Goal: Task Accomplishment & Management: Manage account settings

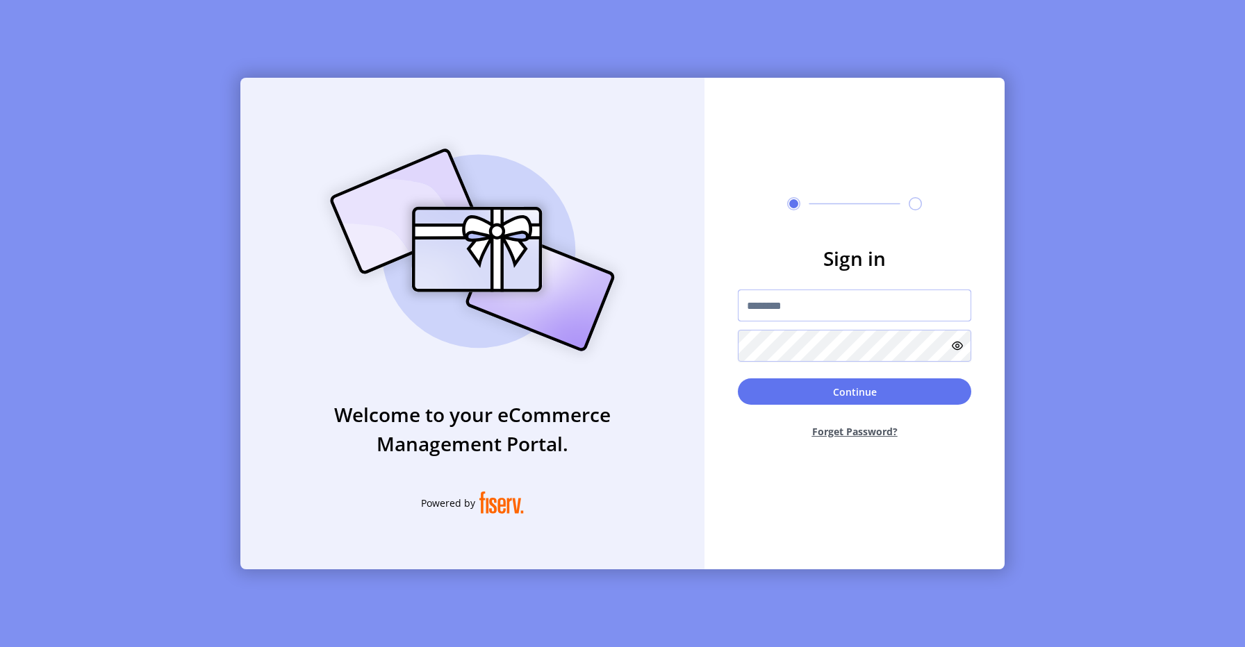
type input "*********"
click at [808, 317] on input "*********" at bounding box center [854, 306] width 233 height 32
click at [840, 389] on button "Continue" at bounding box center [854, 392] width 233 height 26
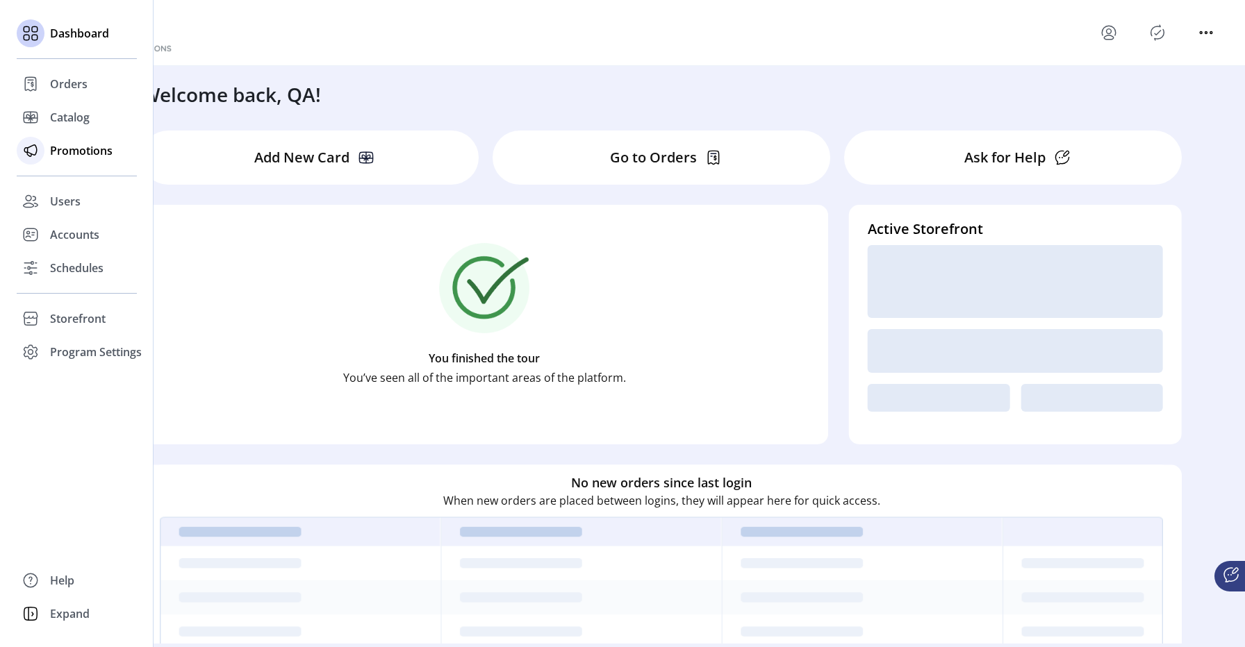
click at [38, 144] on icon at bounding box center [30, 151] width 22 height 22
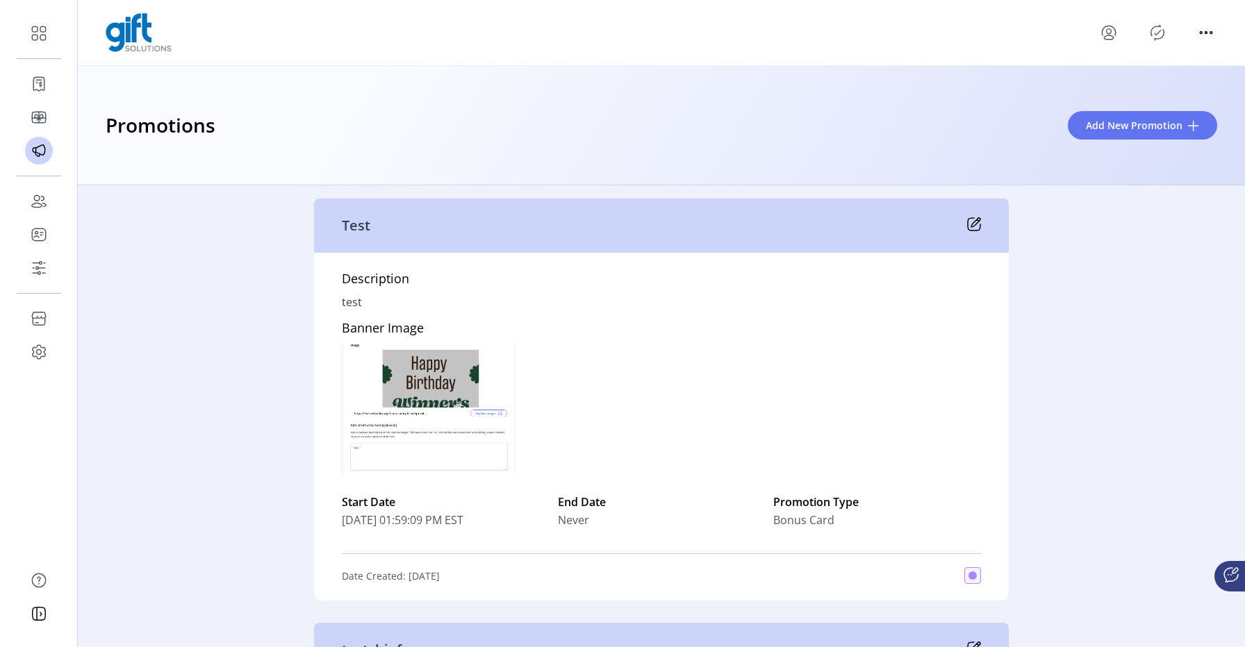
scroll to position [10, 0]
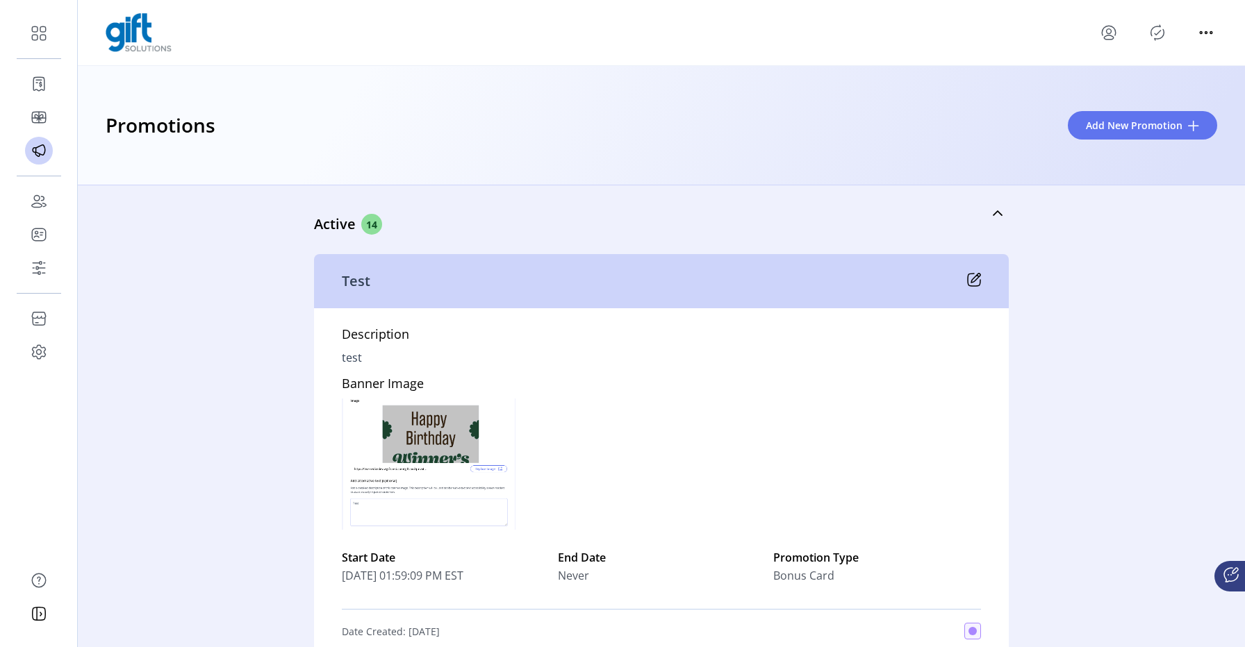
click at [971, 277] on icon at bounding box center [975, 278] width 9 height 9
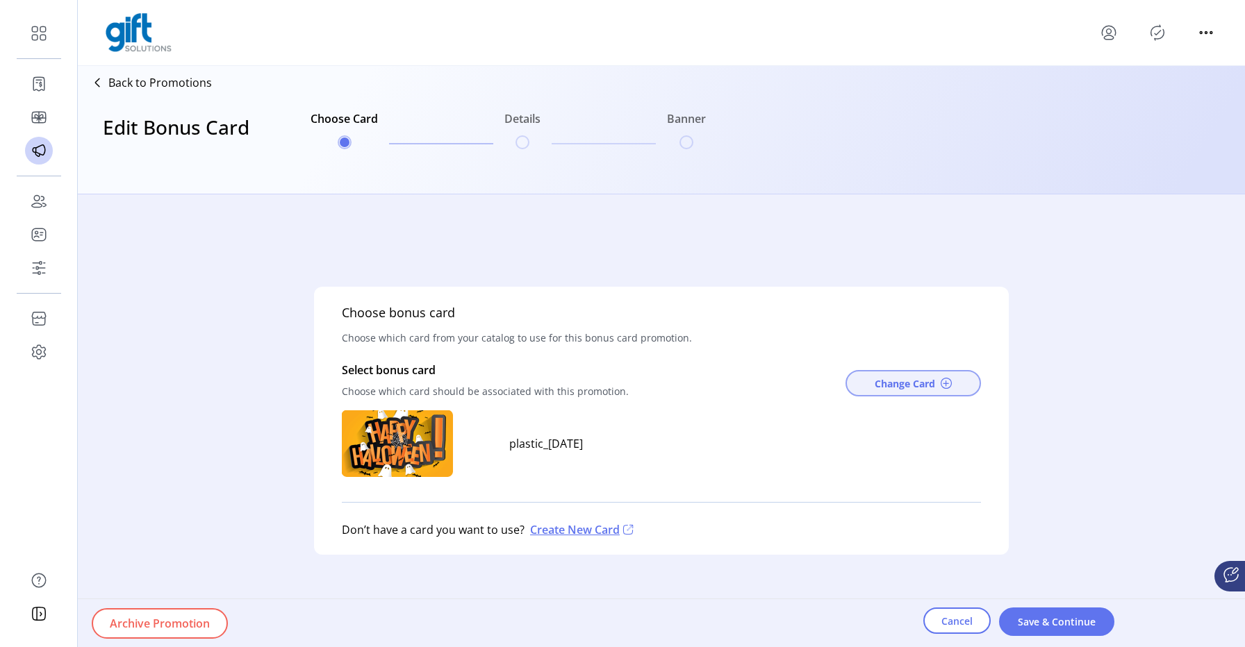
click at [904, 394] on button "Change Card" at bounding box center [912, 383] width 135 height 26
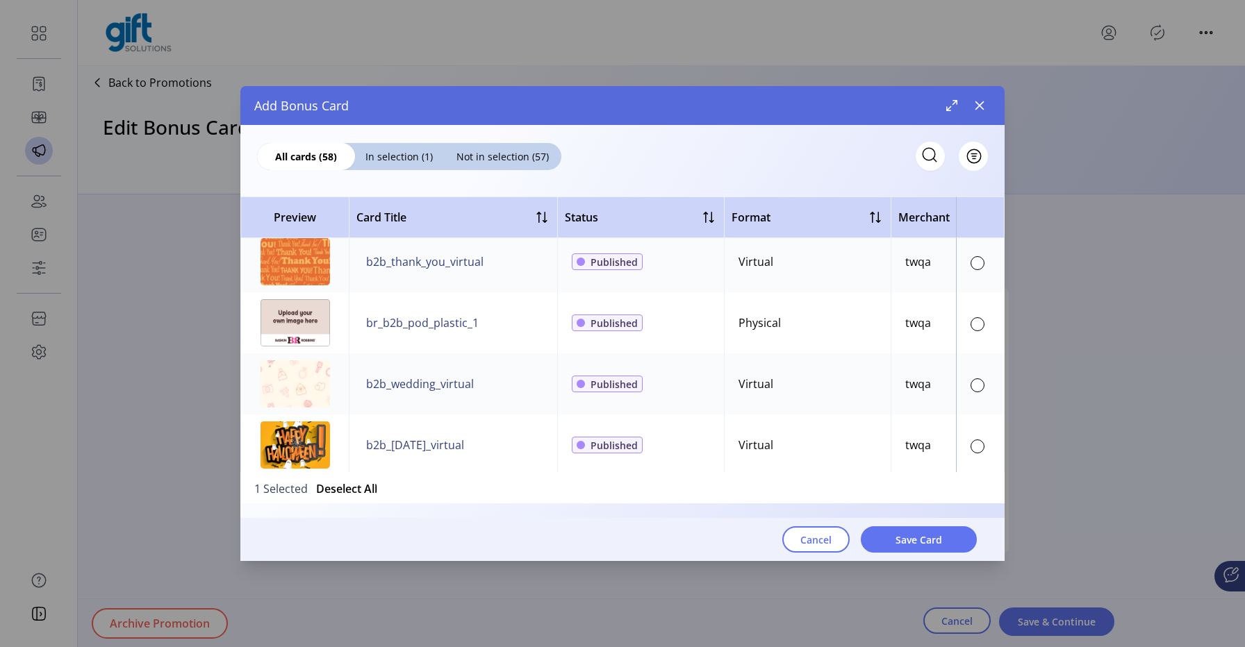
scroll to position [1859, 0]
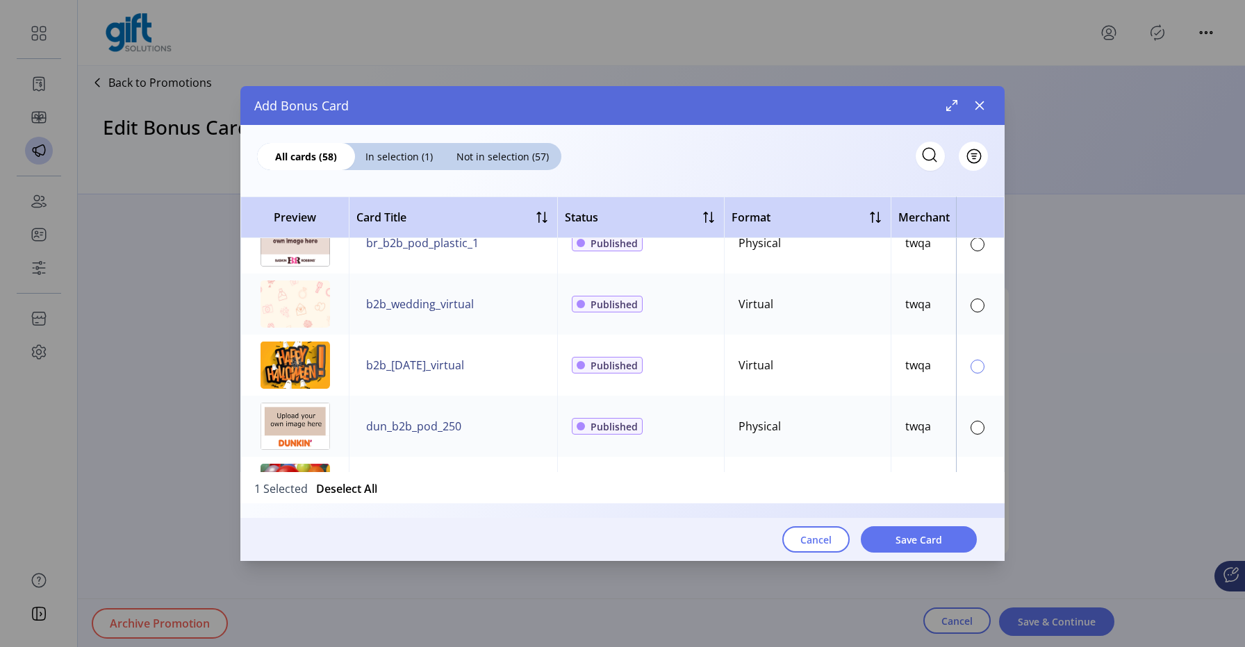
click at [970, 371] on div at bounding box center [977, 367] width 14 height 14
click at [944, 538] on button "Save Card" at bounding box center [919, 539] width 116 height 26
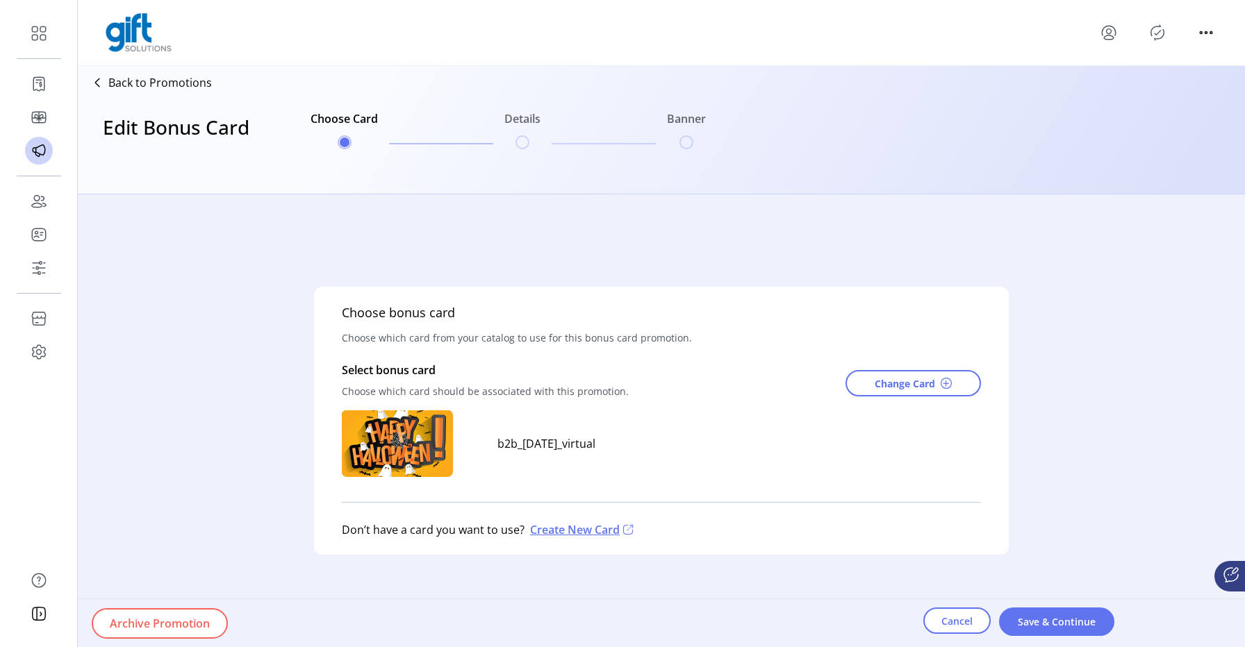
click at [692, 479] on div "Choose bonus card Choose which card from your catalog to use for this bonus car…" at bounding box center [661, 421] width 695 height 268
click at [876, 388] on span "Change Card" at bounding box center [904, 383] width 60 height 15
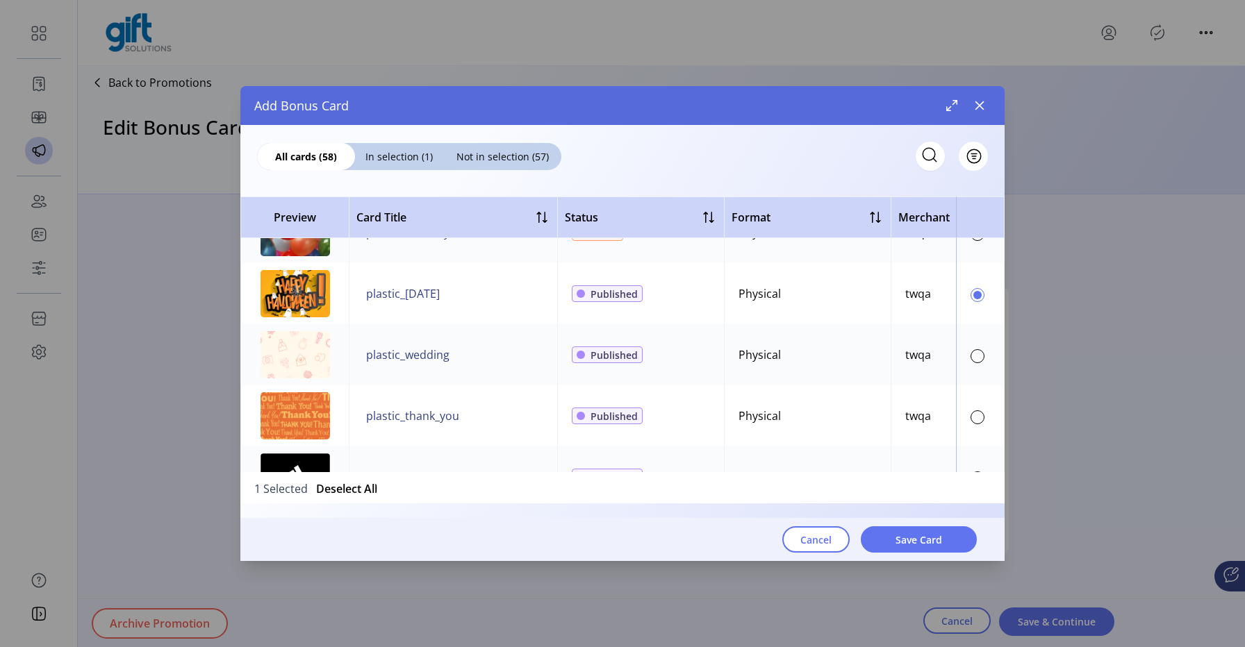
scroll to position [585, 0]
click at [973, 294] on span at bounding box center [977, 296] width 8 height 8
click at [912, 536] on span "Save Card" at bounding box center [918, 540] width 47 height 15
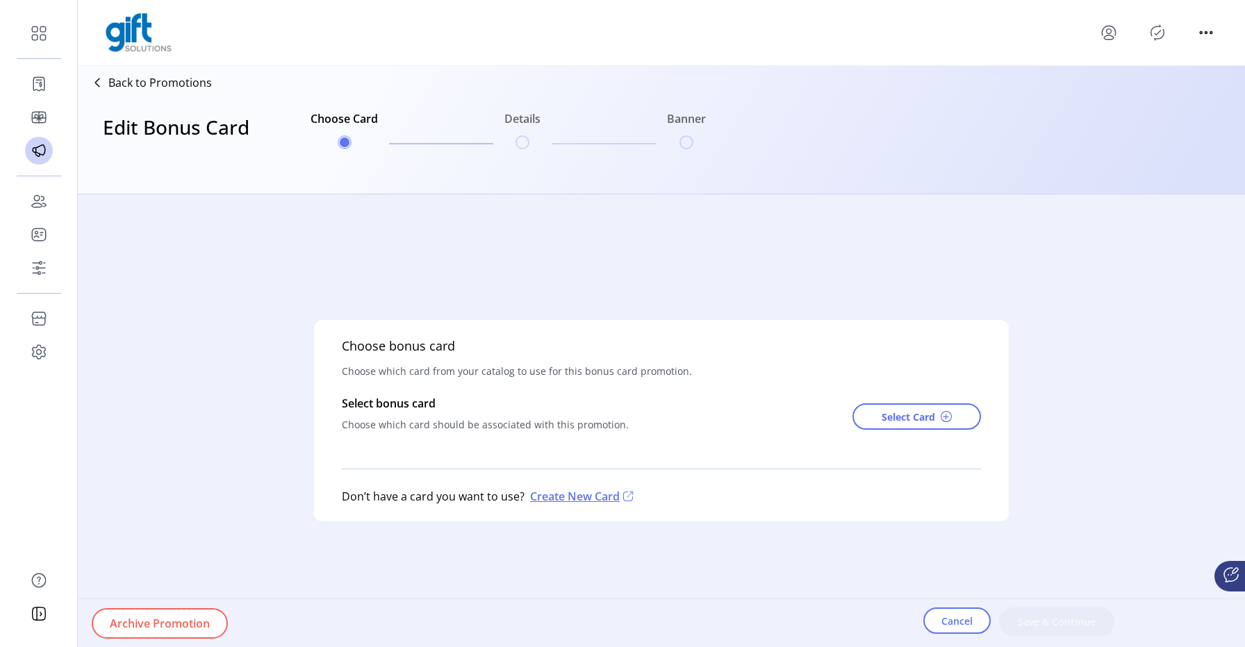
click at [658, 428] on div "Select bonus card Choose which card should be associated with this promotion. S…" at bounding box center [661, 416] width 639 height 43
click at [527, 142] on ul "Choose Card Details Banner" at bounding box center [508, 130] width 406 height 67
click at [903, 418] on span "Select Card" at bounding box center [907, 417] width 53 height 15
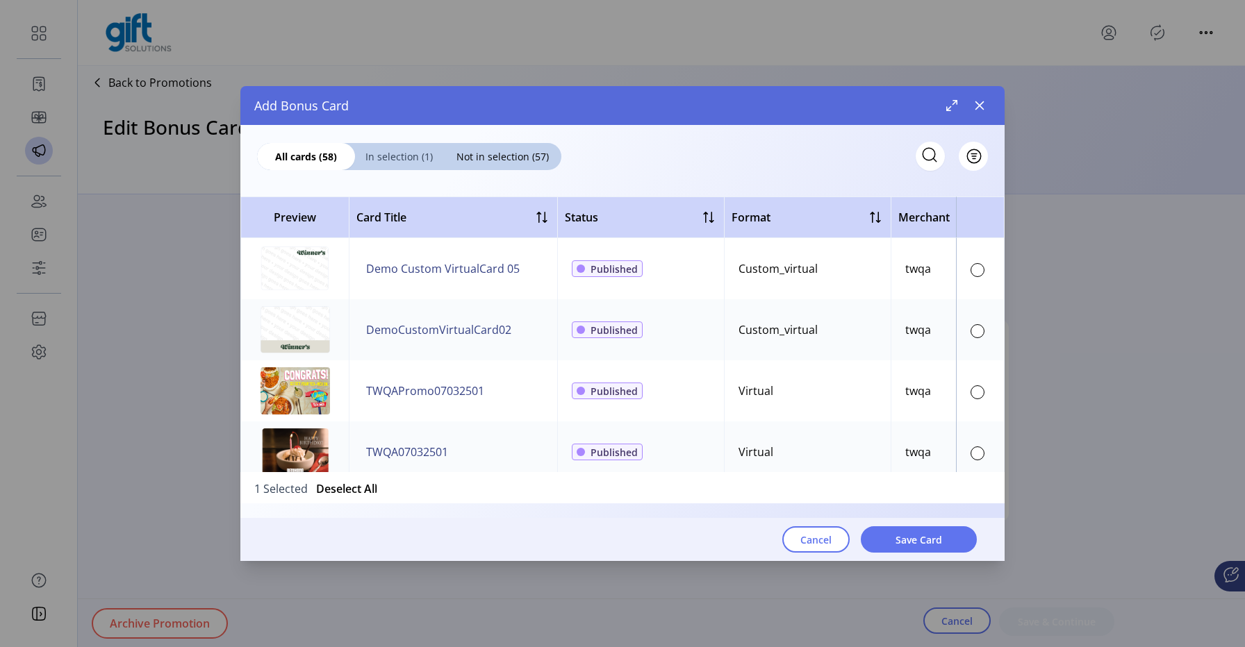
click at [420, 161] on span "In selection (1)" at bounding box center [399, 156] width 88 height 15
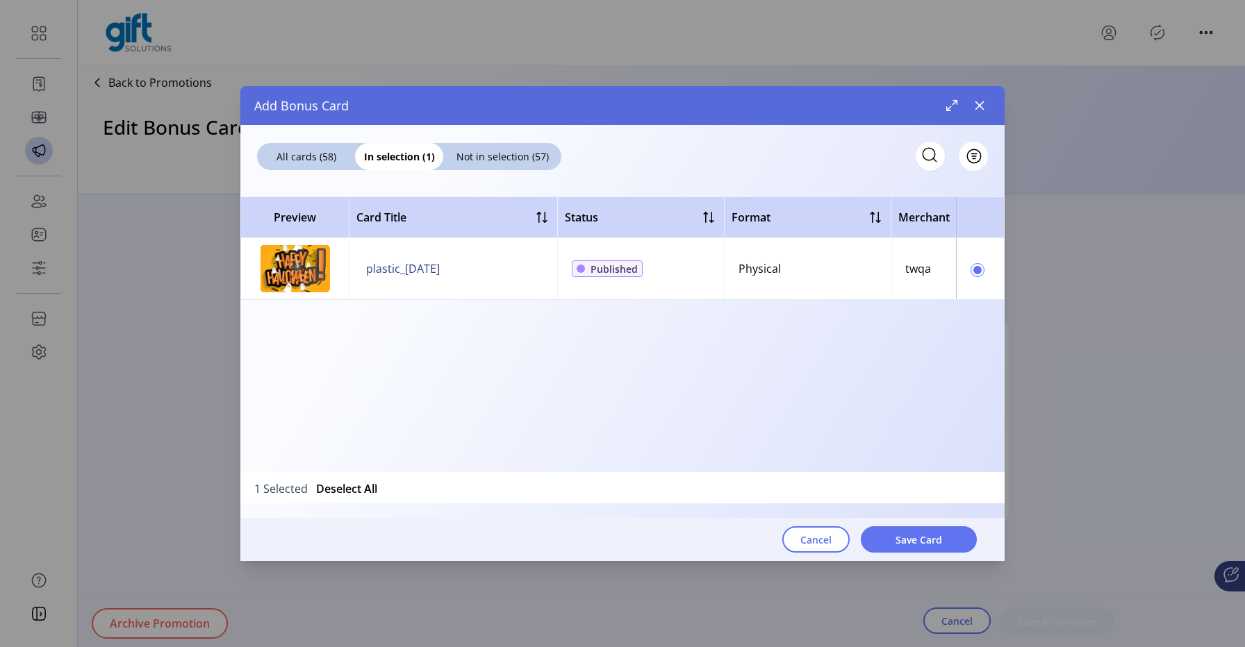
click at [976, 269] on span at bounding box center [977, 270] width 8 height 8
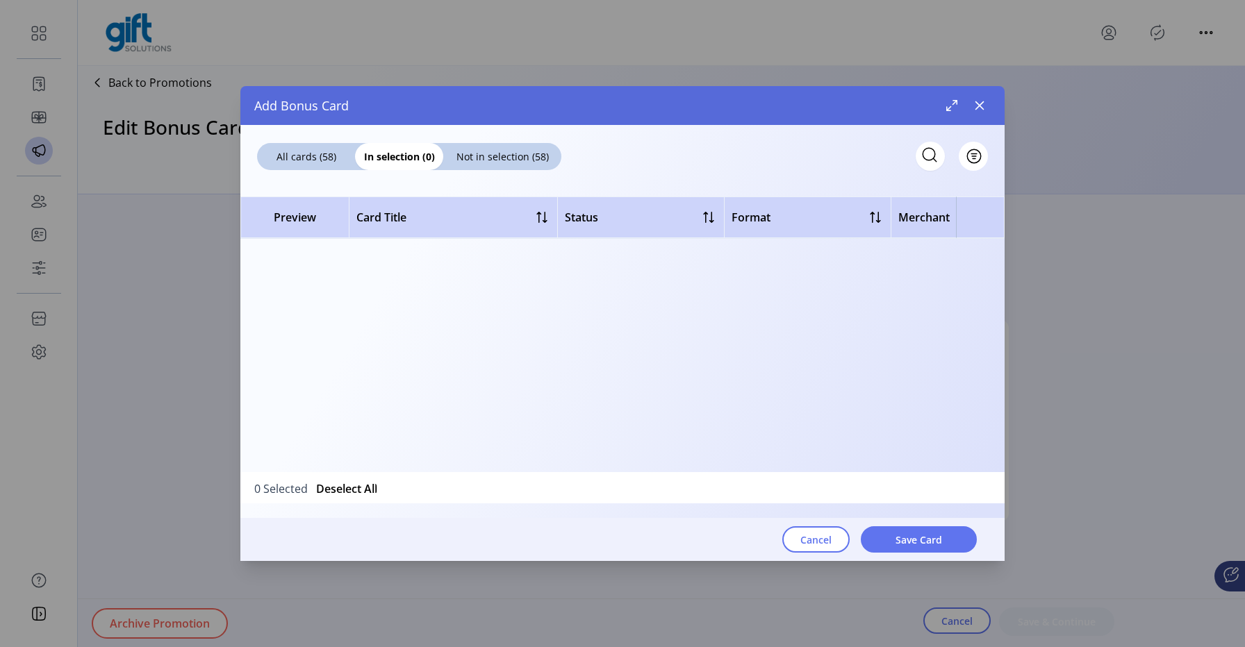
click at [919, 382] on div "Preview Card Title Status Format Merchant Brand Date Created Date Modified" at bounding box center [622, 335] width 764 height 276
click at [323, 164] on div "All cards (58)" at bounding box center [306, 156] width 98 height 27
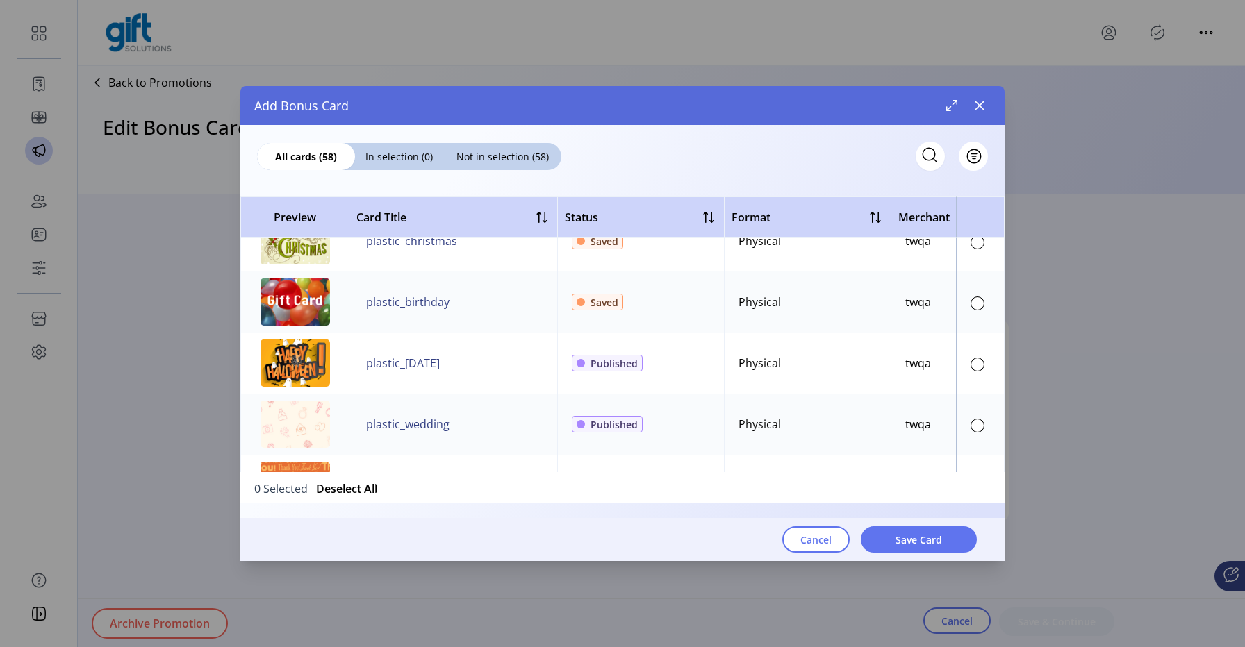
scroll to position [526, 0]
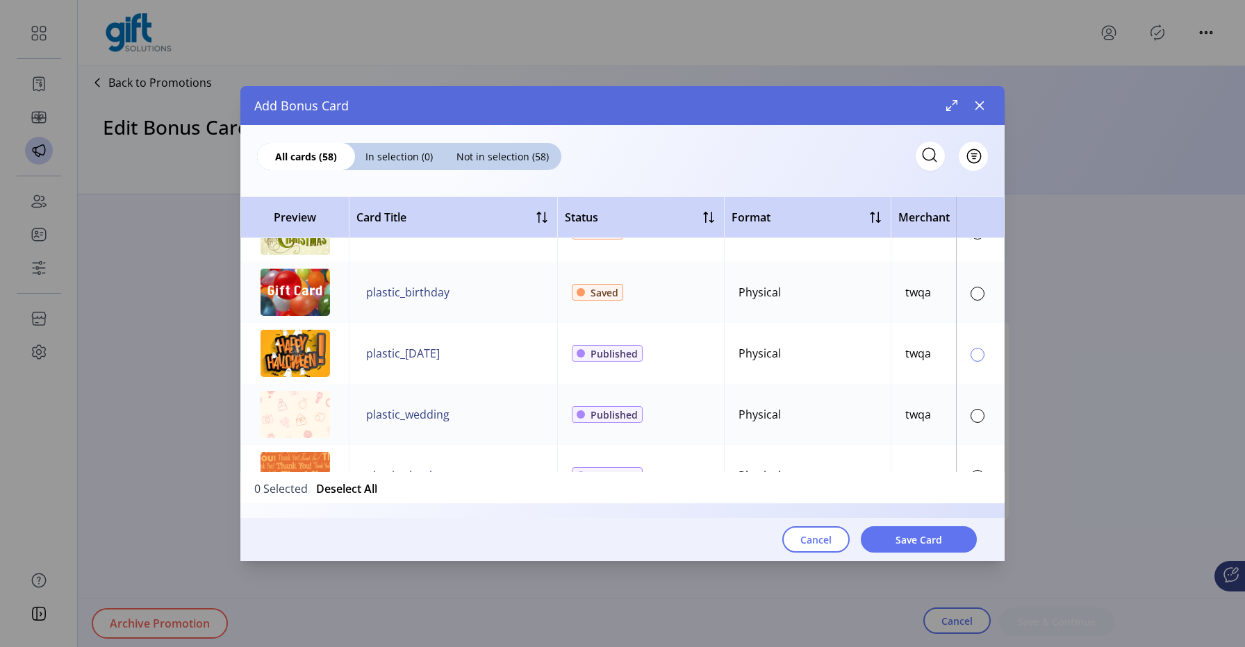
click at [970, 354] on div at bounding box center [977, 355] width 14 height 14
click at [951, 529] on button "Save Card" at bounding box center [919, 539] width 116 height 26
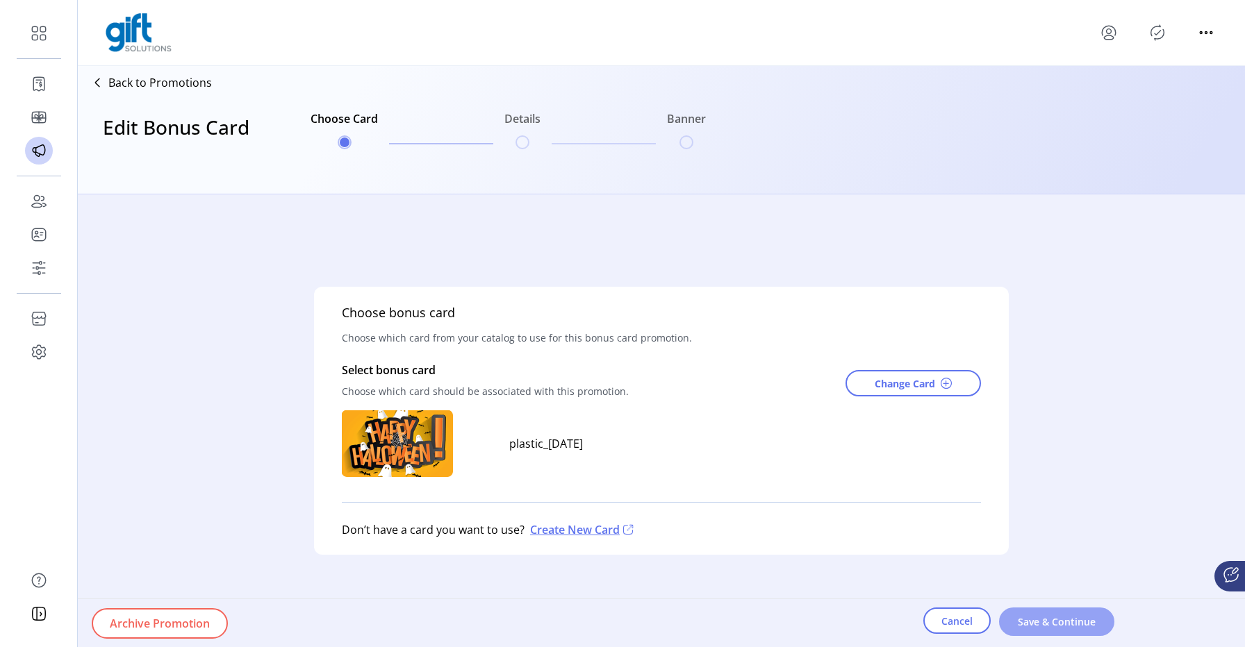
click at [1058, 623] on span "Save & Continue" at bounding box center [1056, 622] width 79 height 15
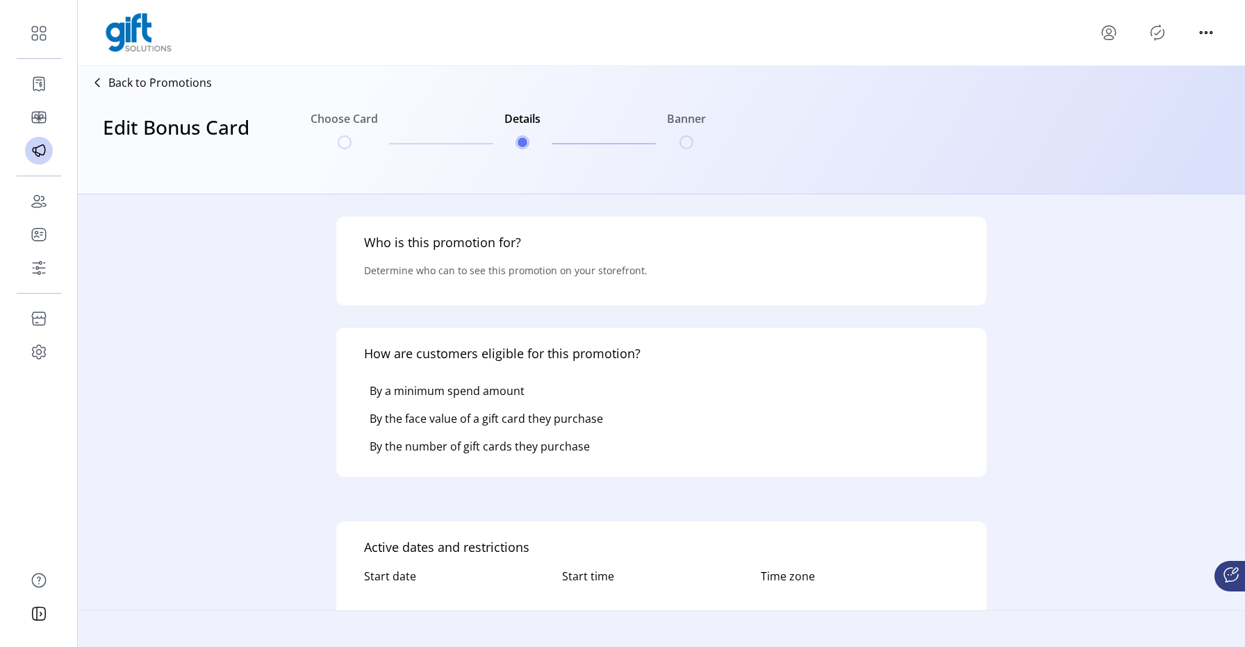
type input "*******"
type input "****"
type textarea "****"
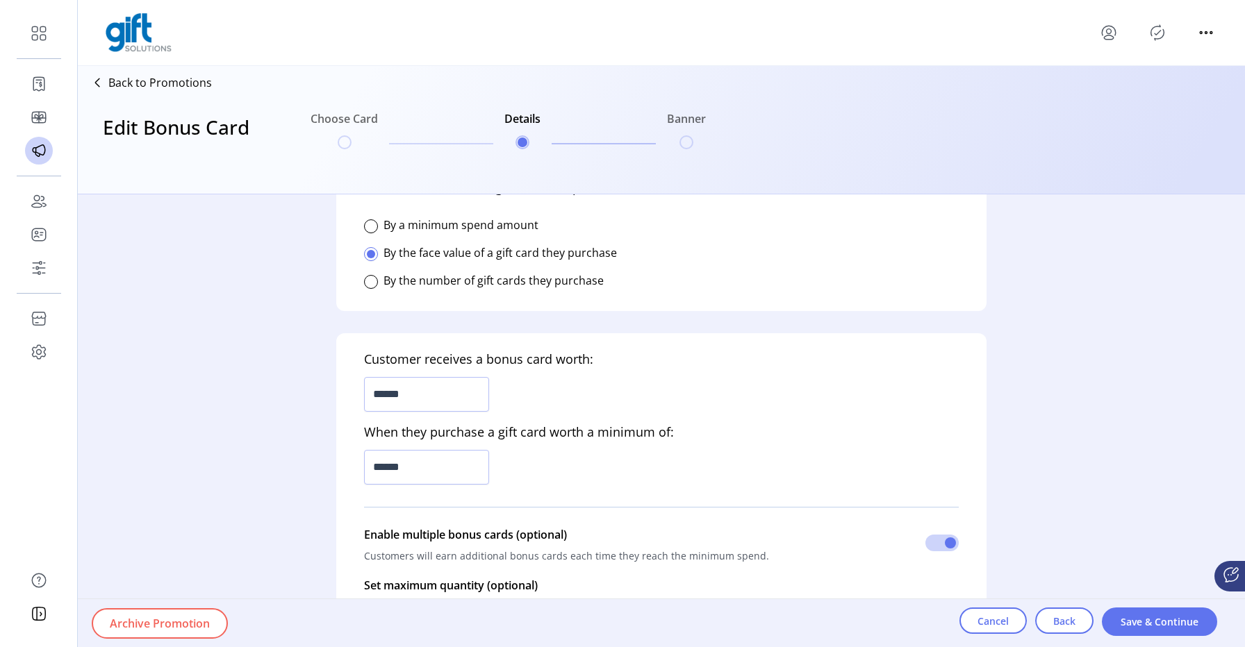
scroll to position [397, 0]
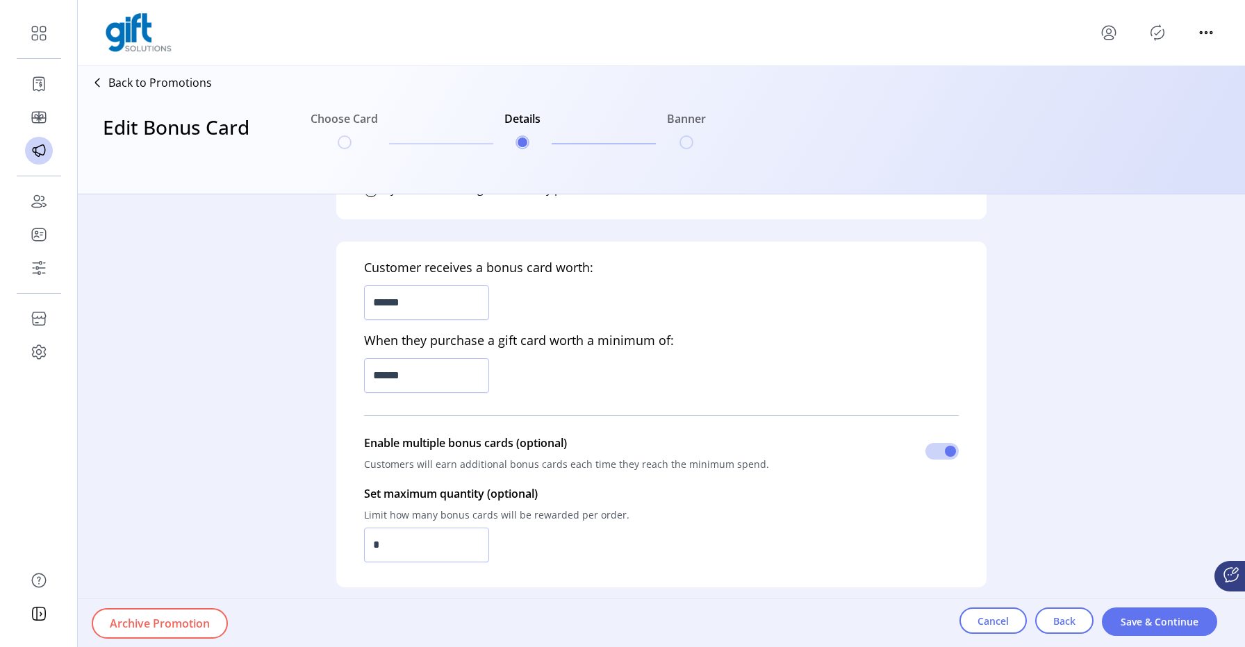
click at [162, 78] on p "Back to Promotions" at bounding box center [159, 82] width 103 height 17
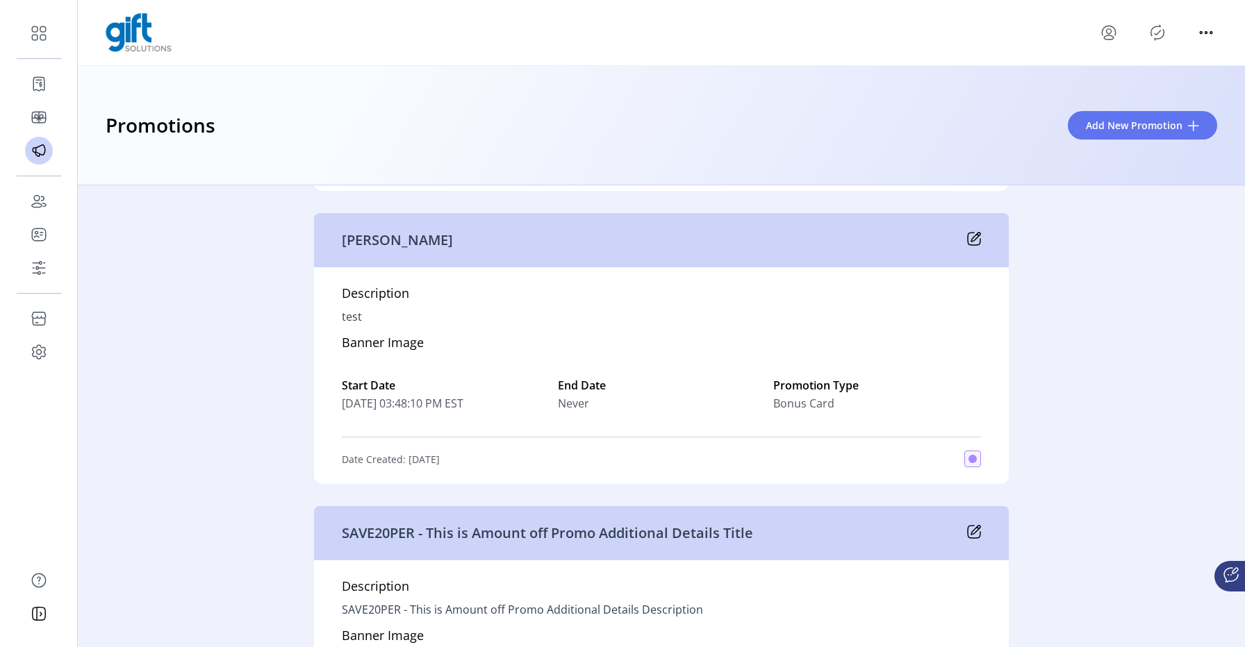
scroll to position [1359, 0]
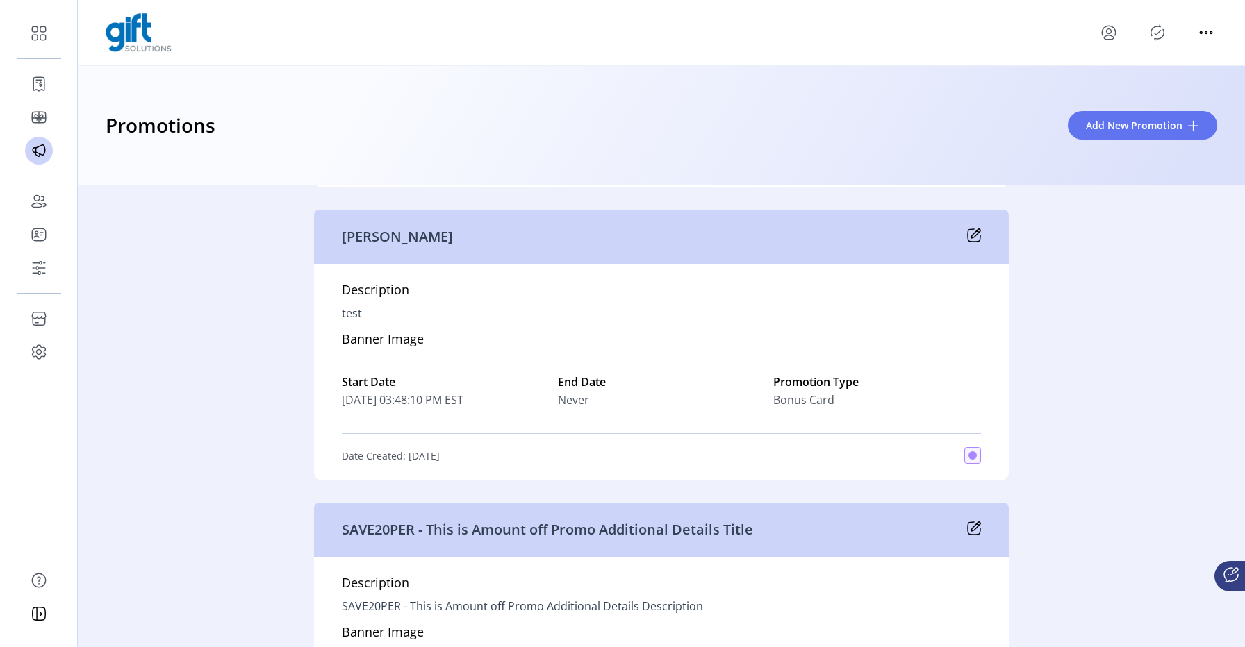
click at [973, 236] on icon at bounding box center [974, 236] width 14 height 14
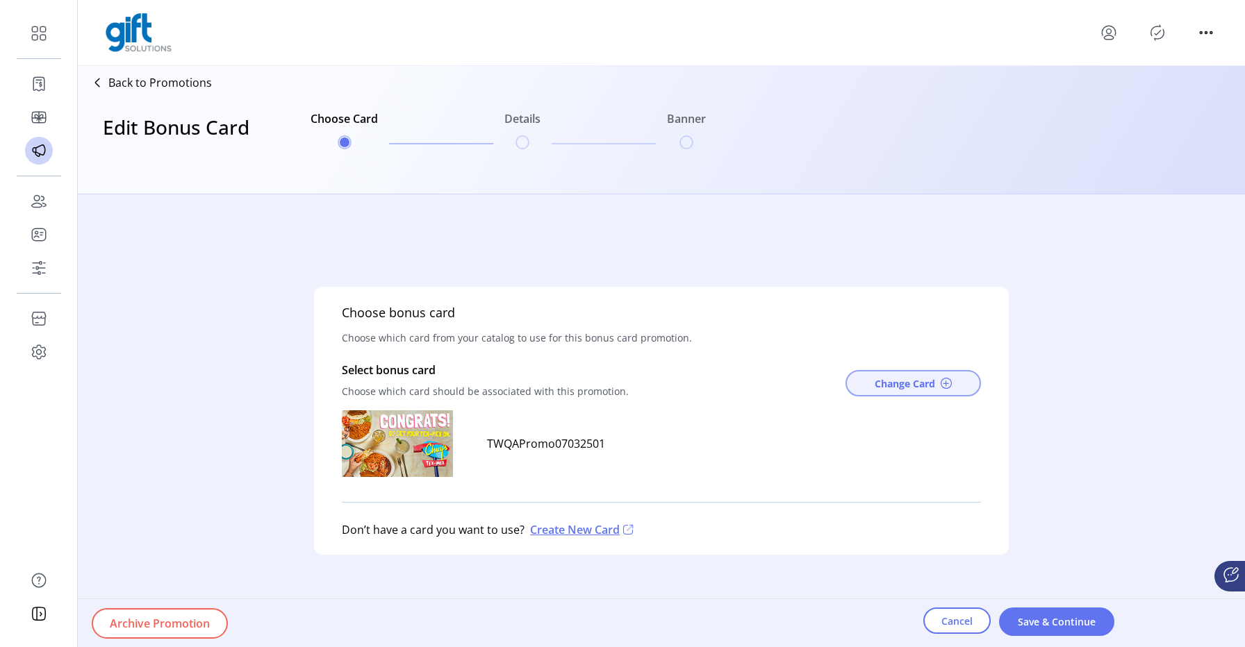
click at [889, 390] on button "Change Card" at bounding box center [912, 383] width 135 height 26
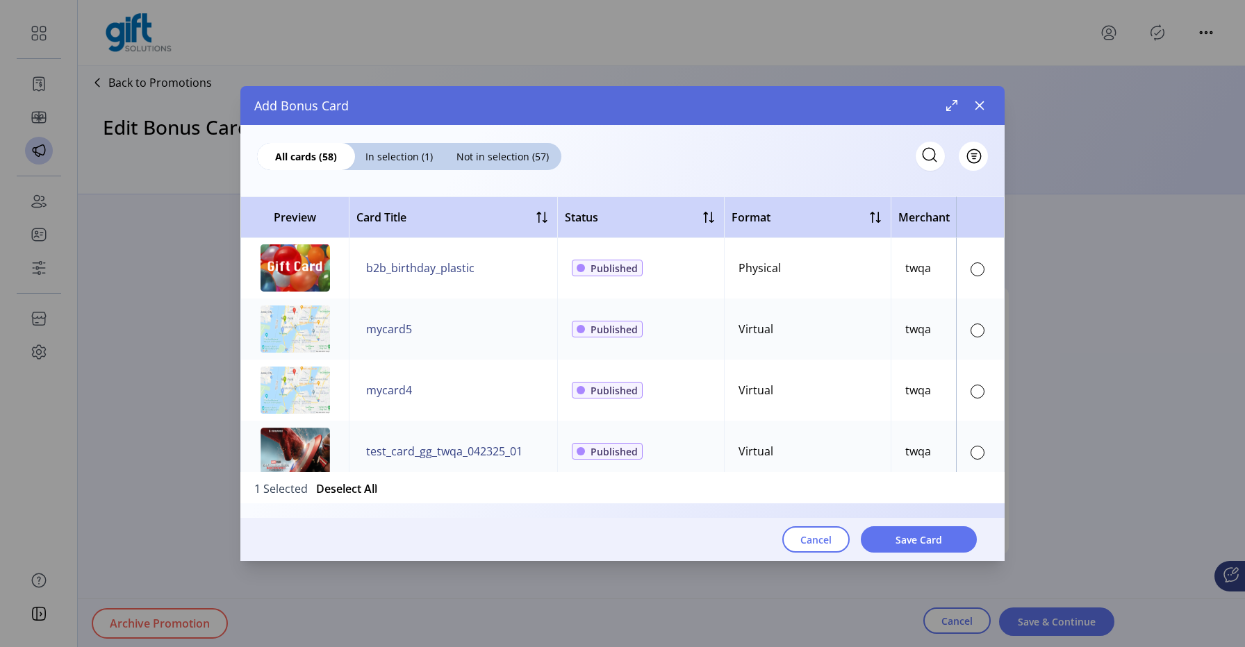
scroll to position [788, 0]
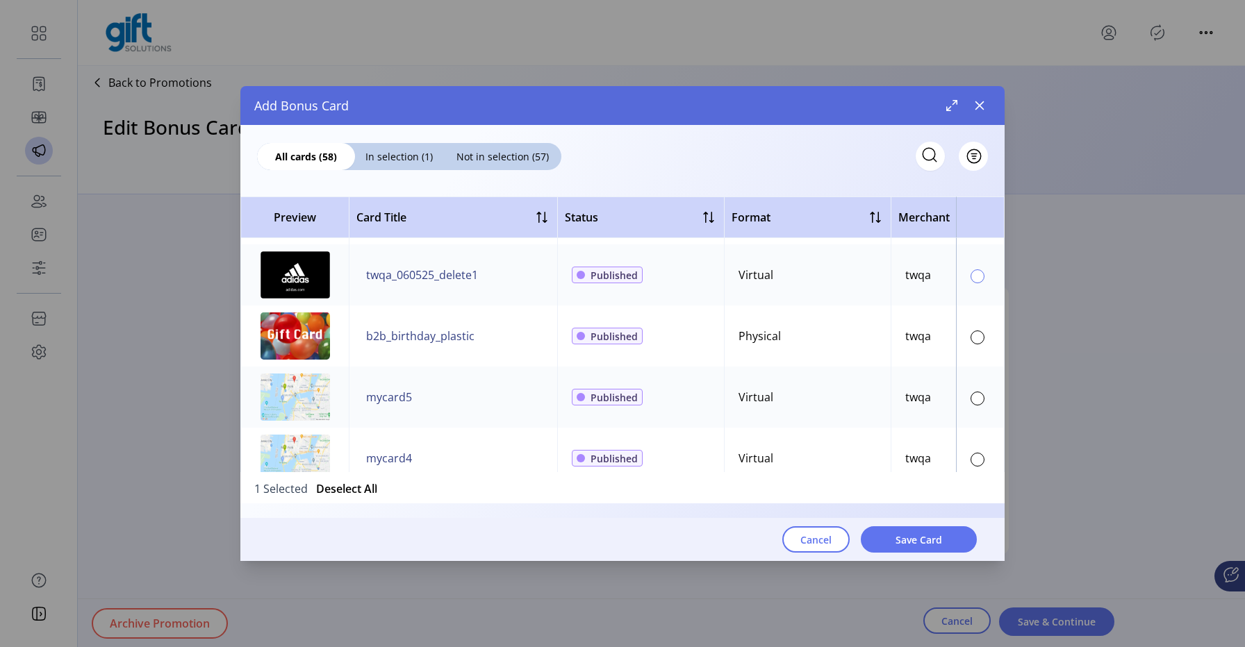
click at [970, 279] on div at bounding box center [977, 276] width 14 height 14
click at [944, 548] on button "Save Card" at bounding box center [919, 539] width 116 height 26
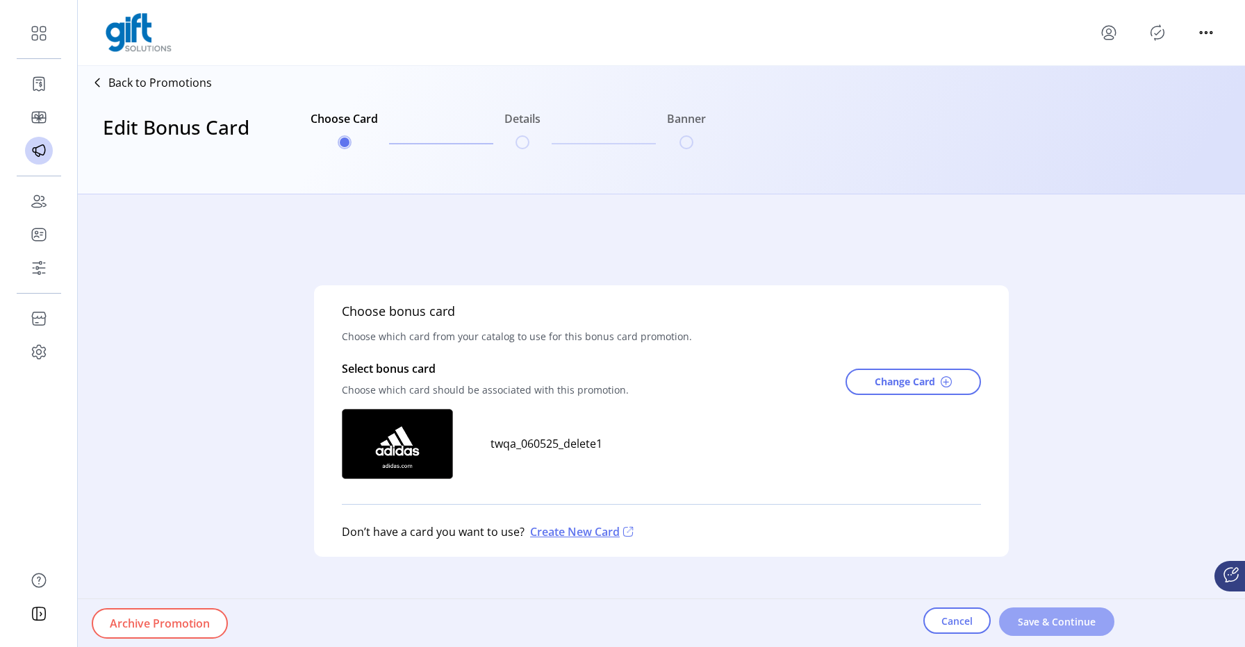
click at [1027, 613] on button "Save & Continue" at bounding box center [1056, 622] width 115 height 28
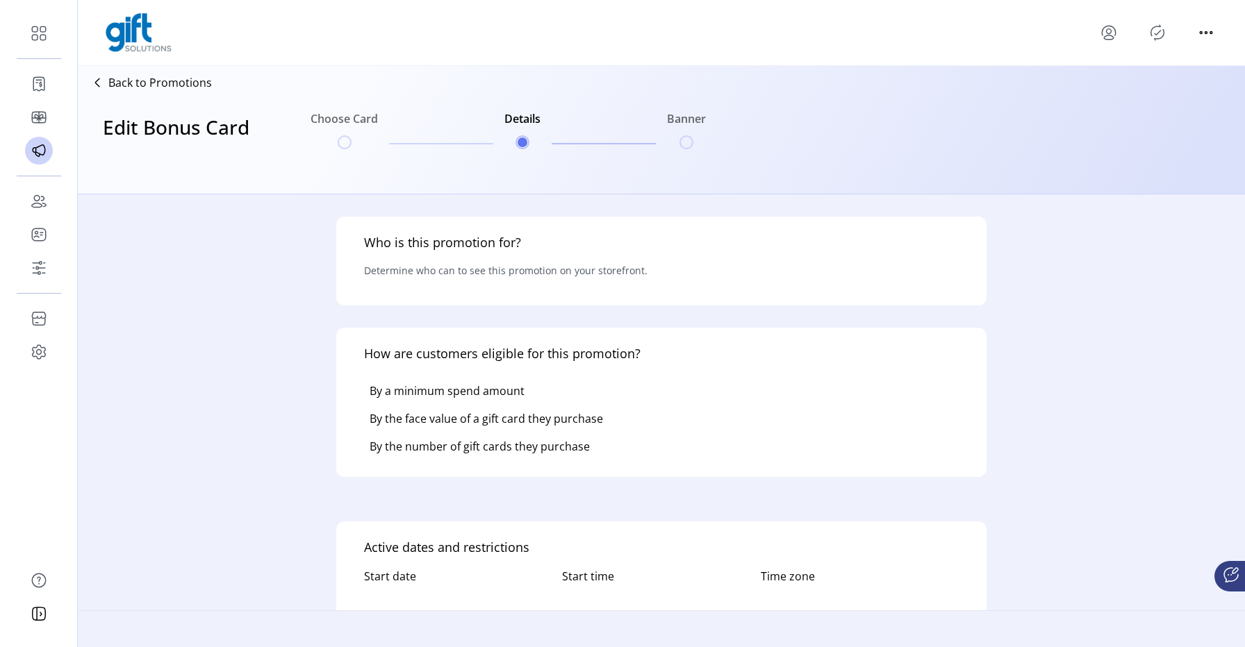
type input "**********"
type textarea "****"
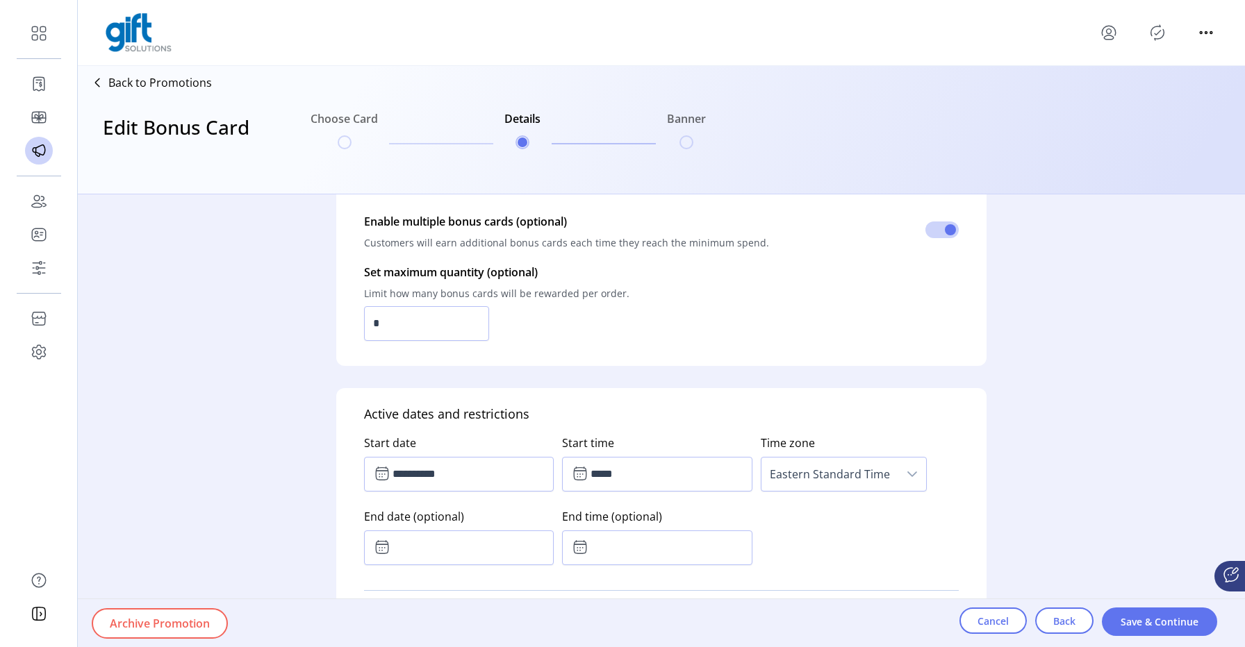
scroll to position [879, 0]
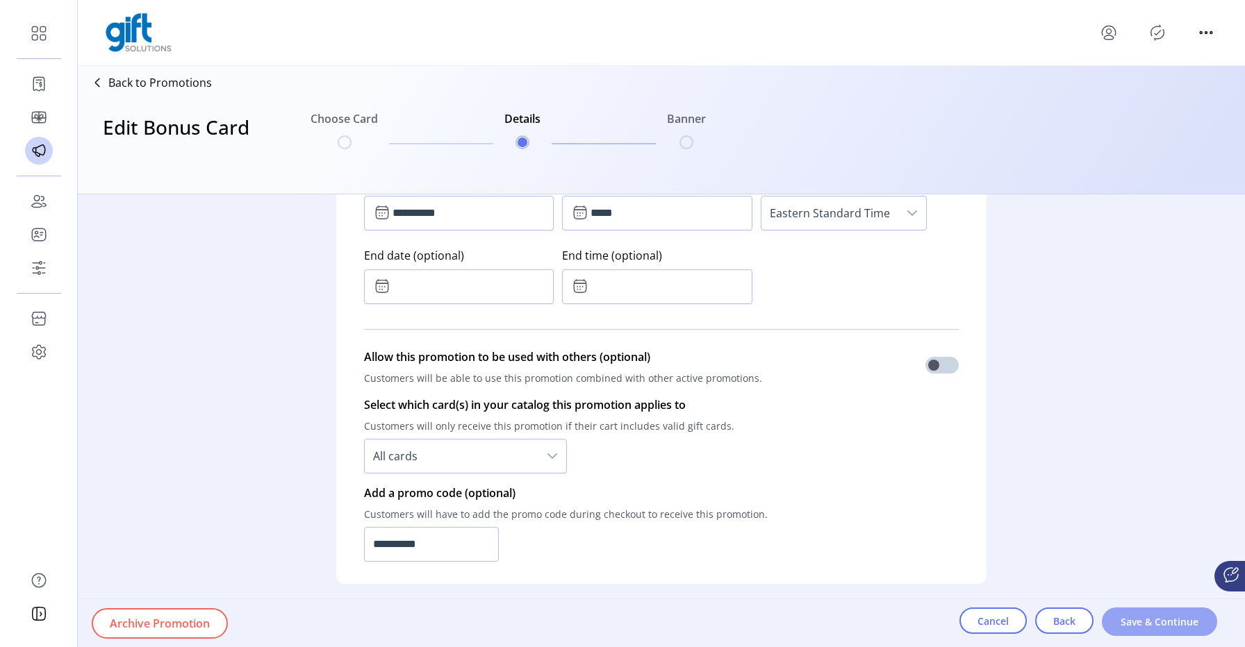
click at [1131, 611] on button "Save & Continue" at bounding box center [1159, 622] width 115 height 28
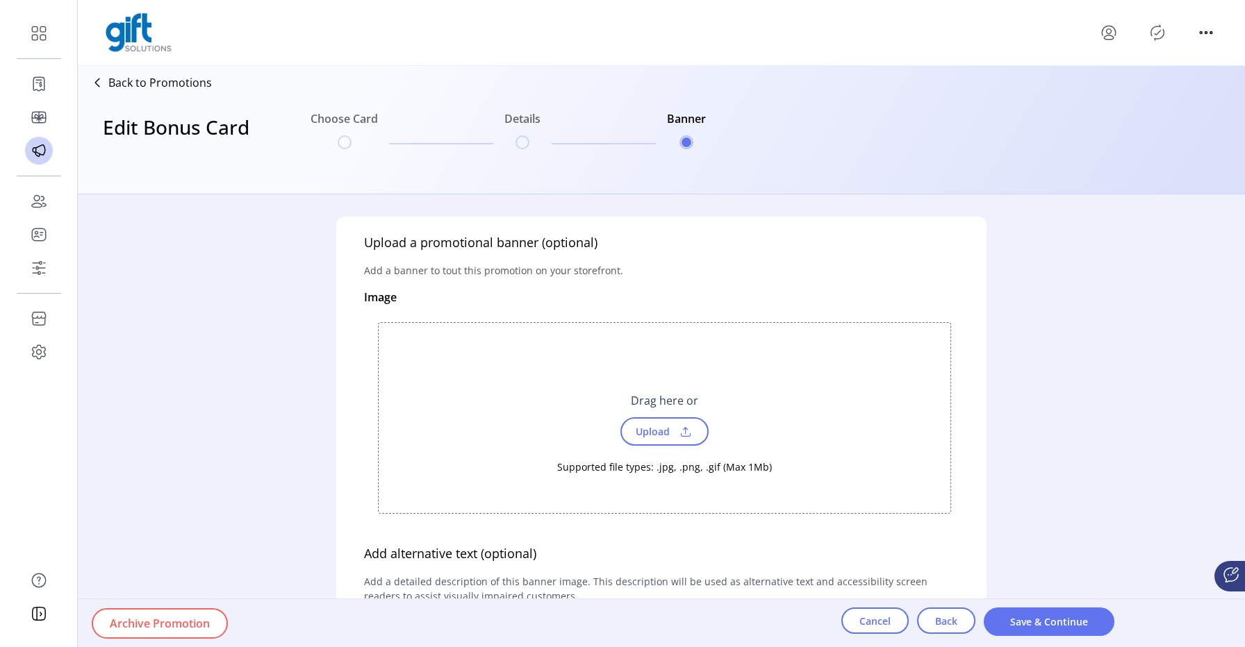
click at [1131, 611] on div "Archive Promotion Cancel Back Save & Continue" at bounding box center [700, 623] width 1245 height 48
click at [1091, 626] on span "Save & Continue" at bounding box center [1049, 622] width 94 height 15
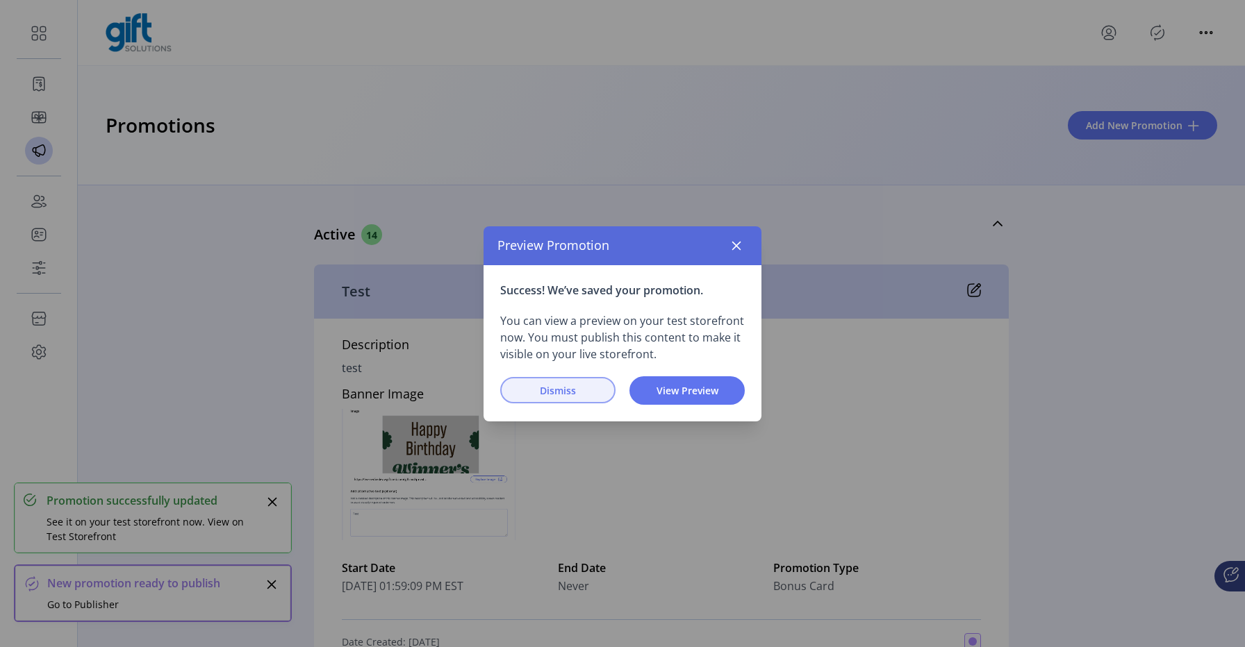
click at [565, 395] on span "Dismiss" at bounding box center [557, 390] width 79 height 15
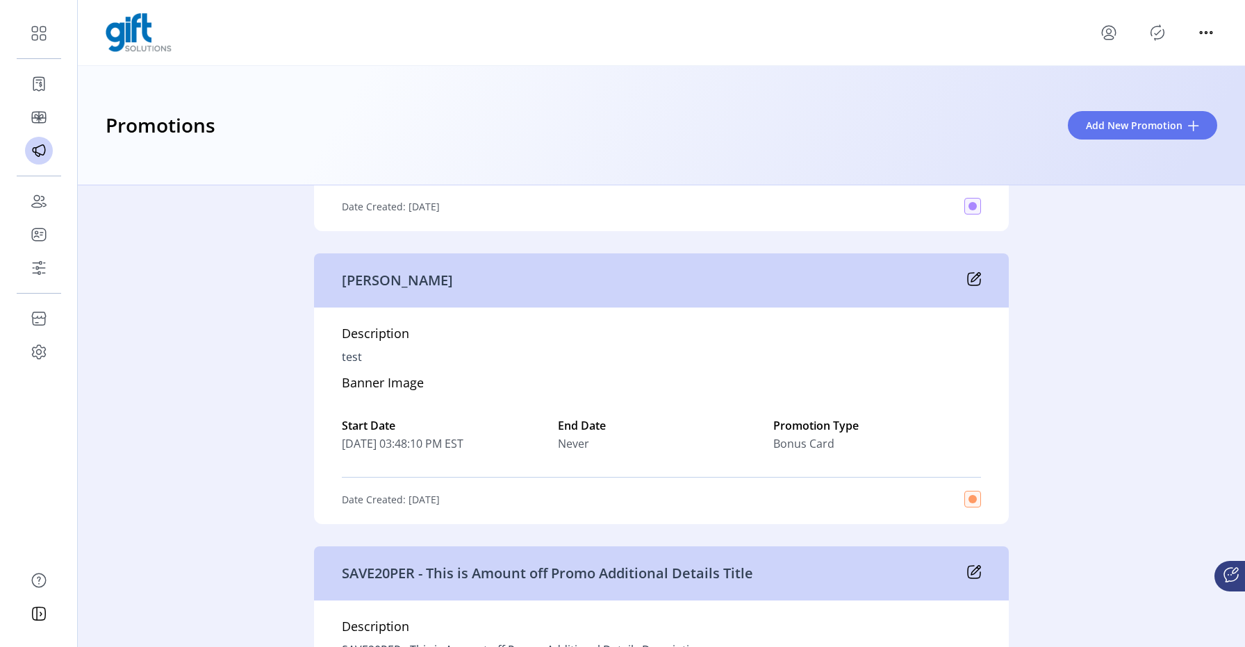
scroll to position [1314, 0]
click at [970, 278] on icon at bounding box center [974, 280] width 14 height 14
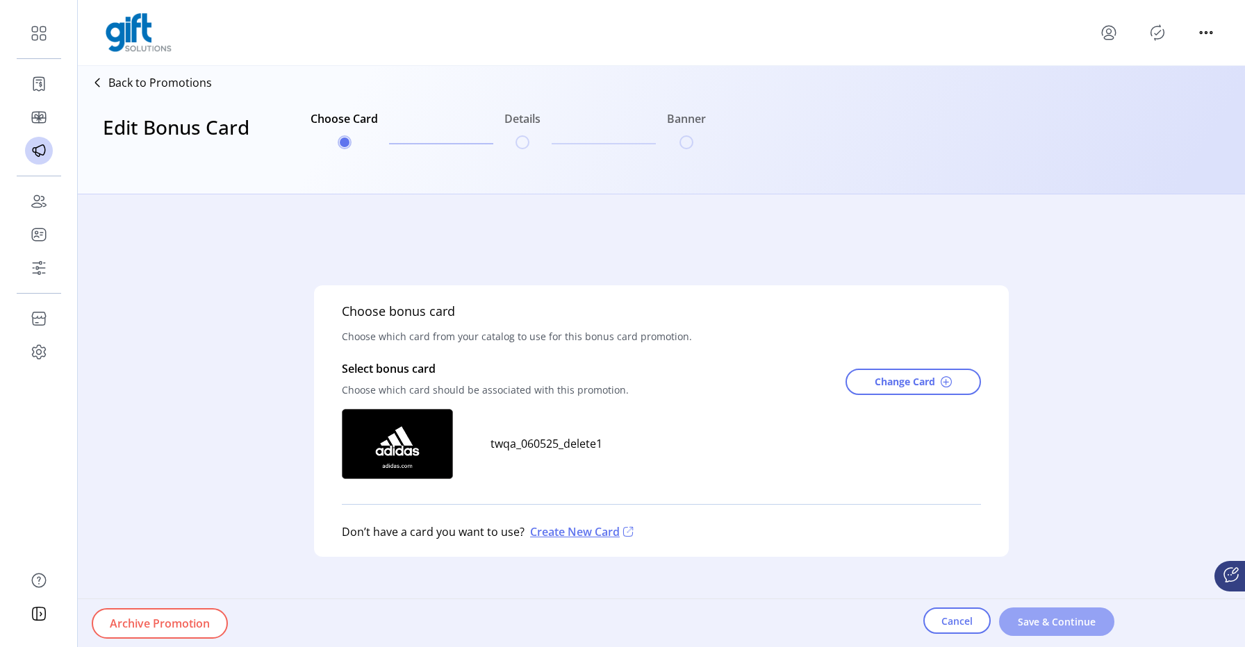
click at [1032, 613] on button "Save & Continue" at bounding box center [1056, 622] width 115 height 28
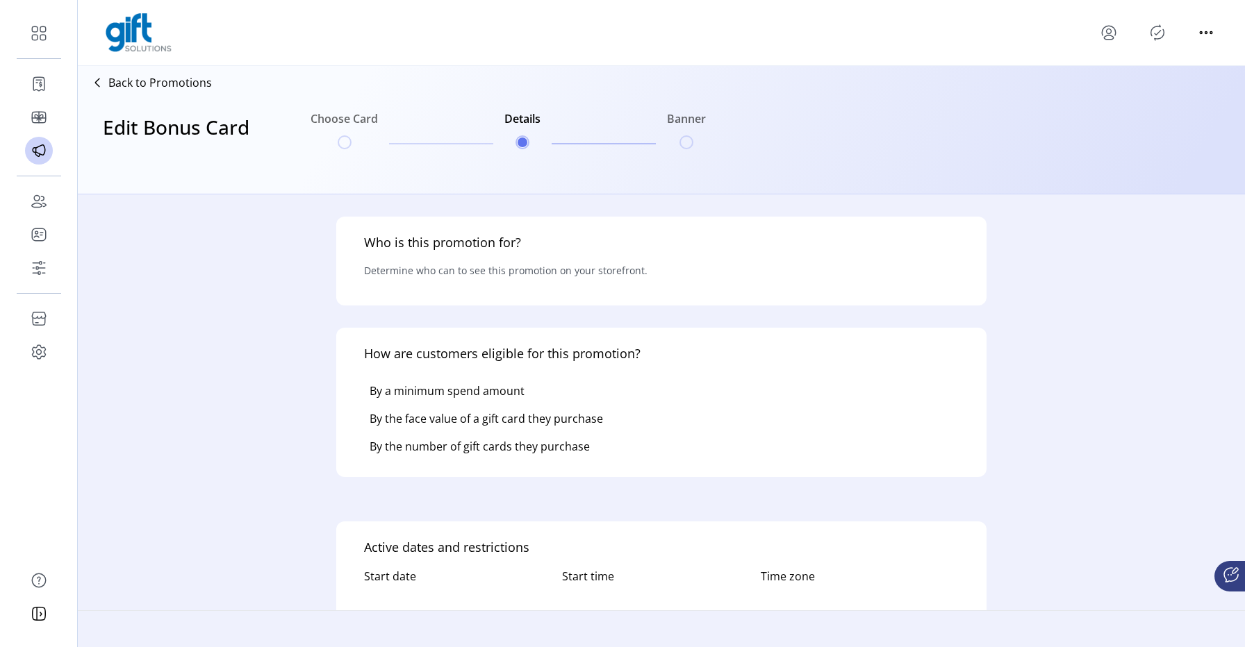
type input "**********"
type textarea "****"
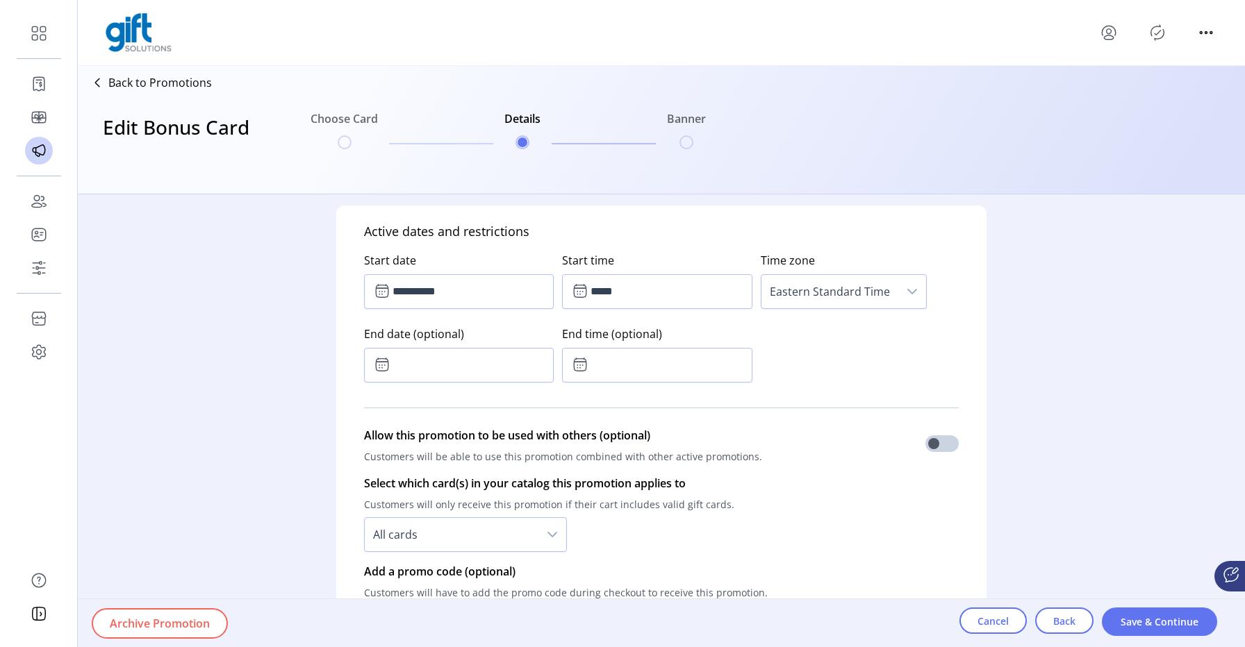
scroll to position [890, 0]
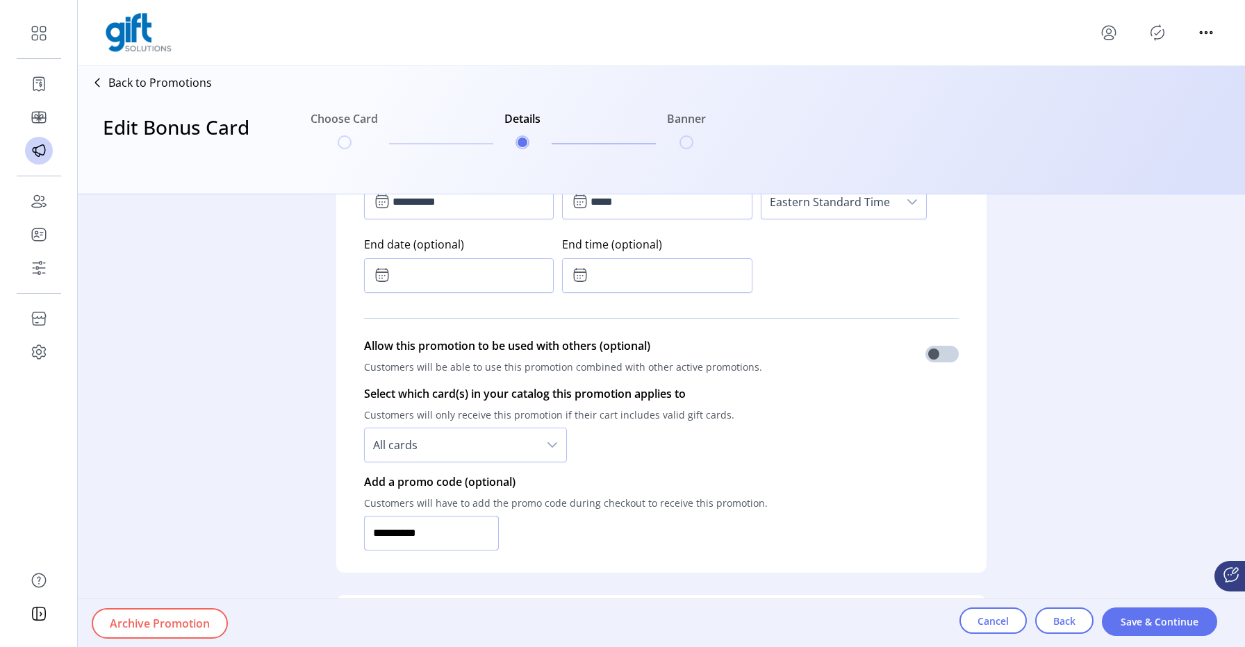
click at [423, 525] on input "**********" at bounding box center [431, 533] width 135 height 35
click at [1016, 619] on button "Cancel" at bounding box center [992, 621] width 67 height 26
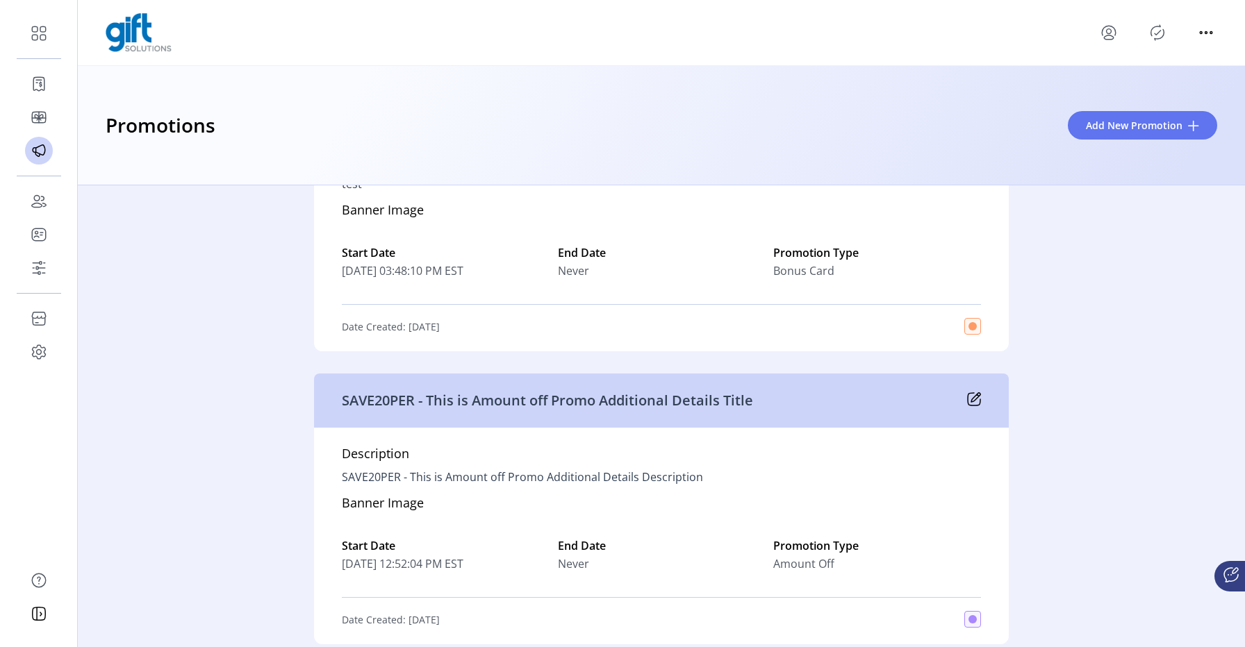
scroll to position [1620, 0]
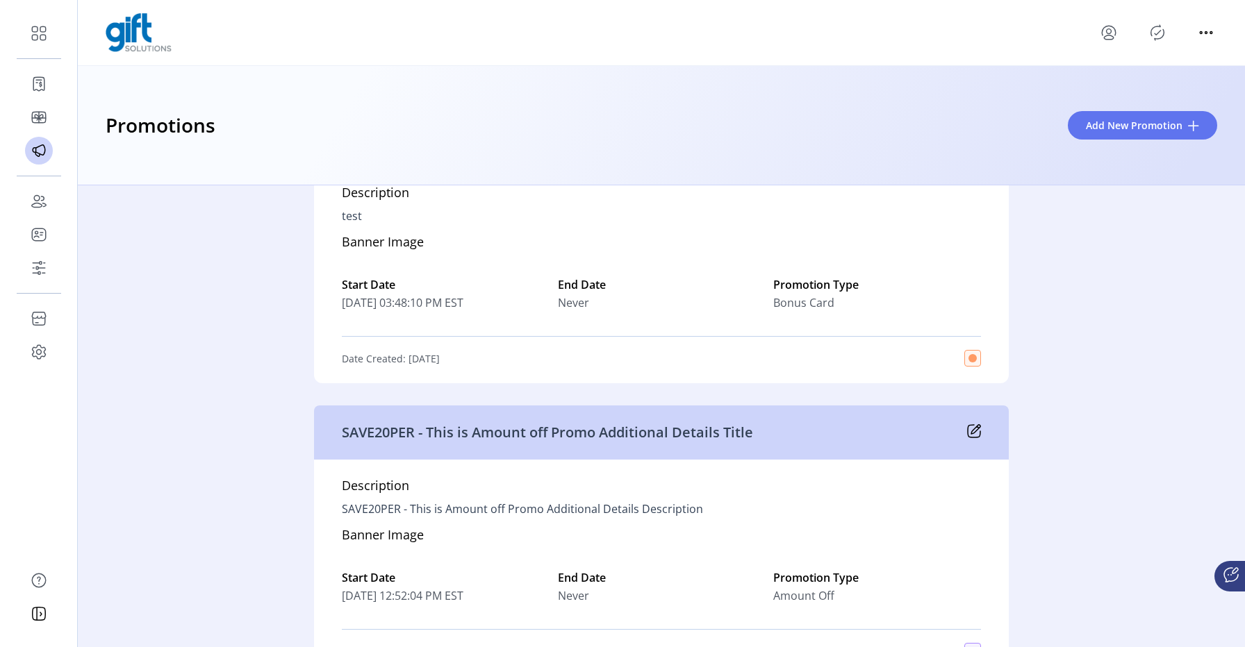
scroll to position [1338, 0]
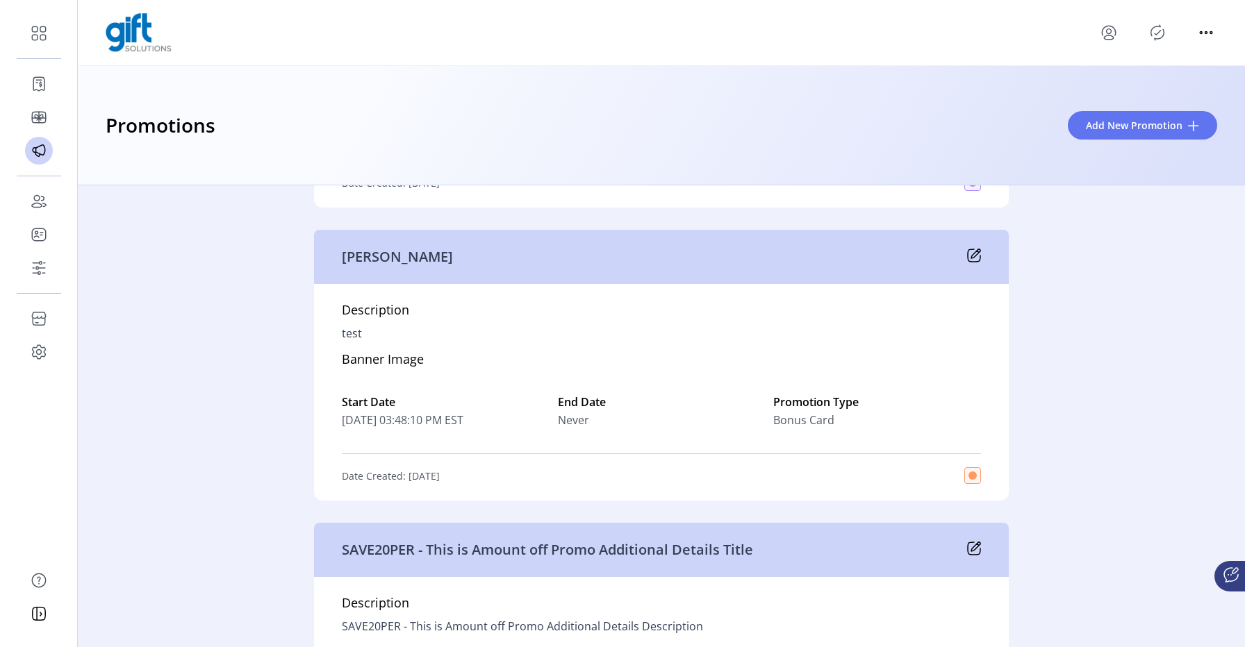
click at [970, 252] on icon at bounding box center [974, 256] width 14 height 14
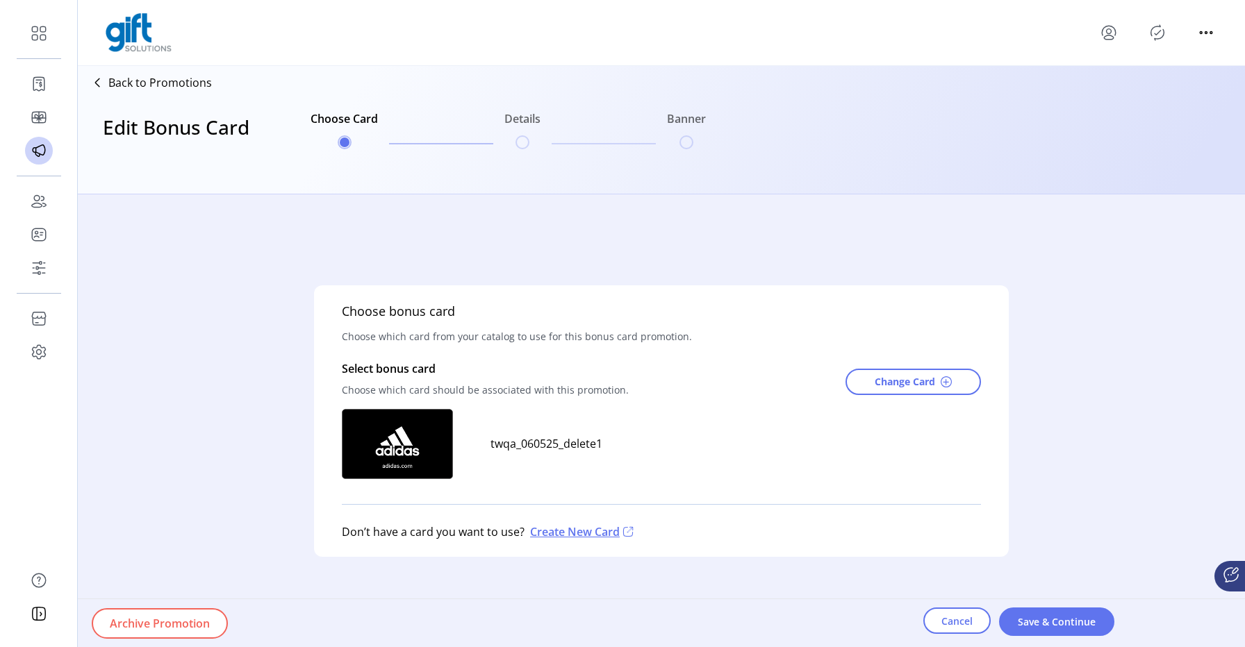
click at [148, 76] on p "Back to Promotions" at bounding box center [159, 82] width 103 height 17
